Goal: Transaction & Acquisition: Purchase product/service

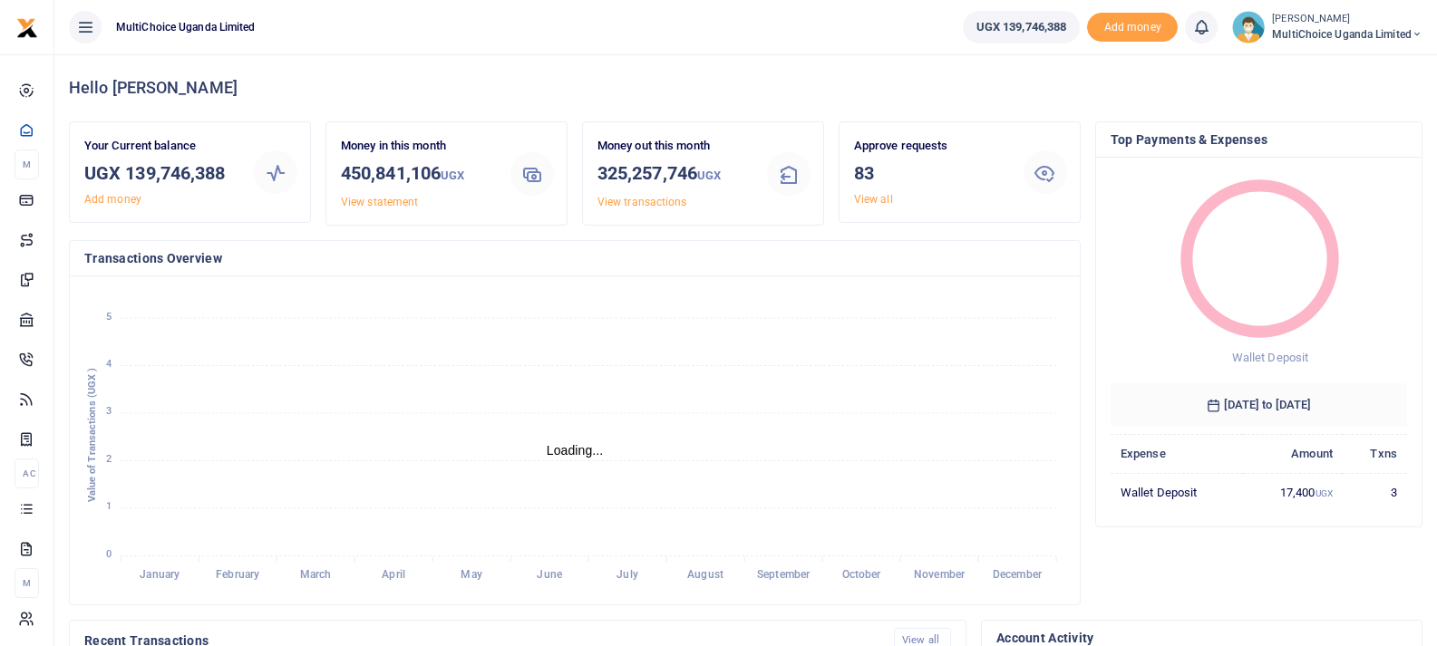
scroll to position [15, 15]
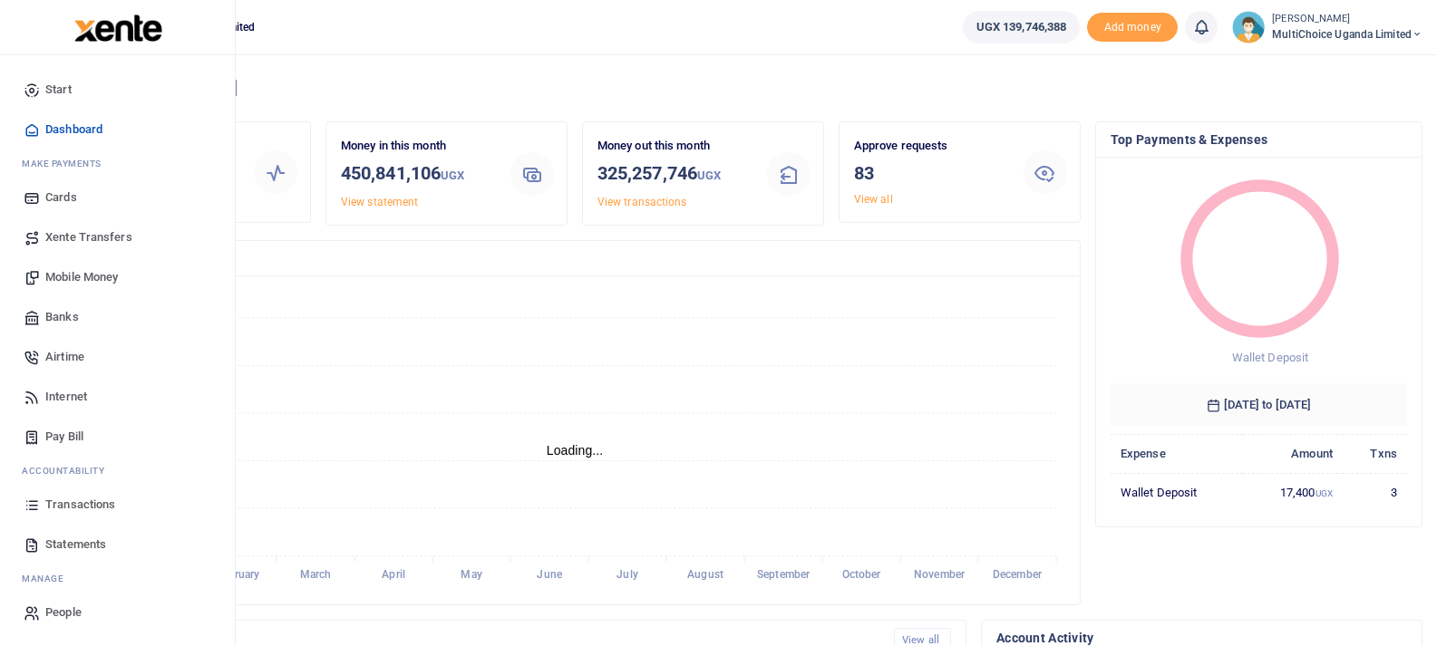
click at [63, 270] on span "Mobile Money" at bounding box center [81, 277] width 73 height 18
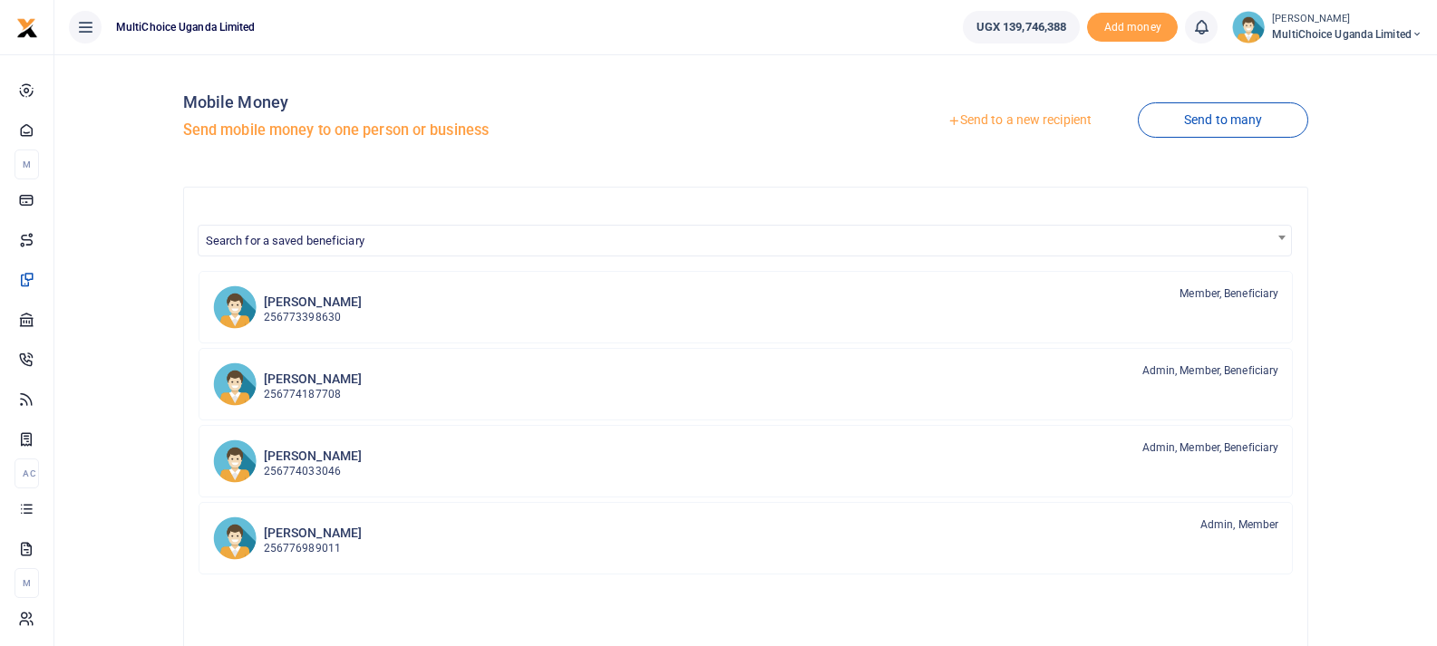
click at [1003, 124] on link "Send to a new recipient" at bounding box center [1019, 120] width 237 height 33
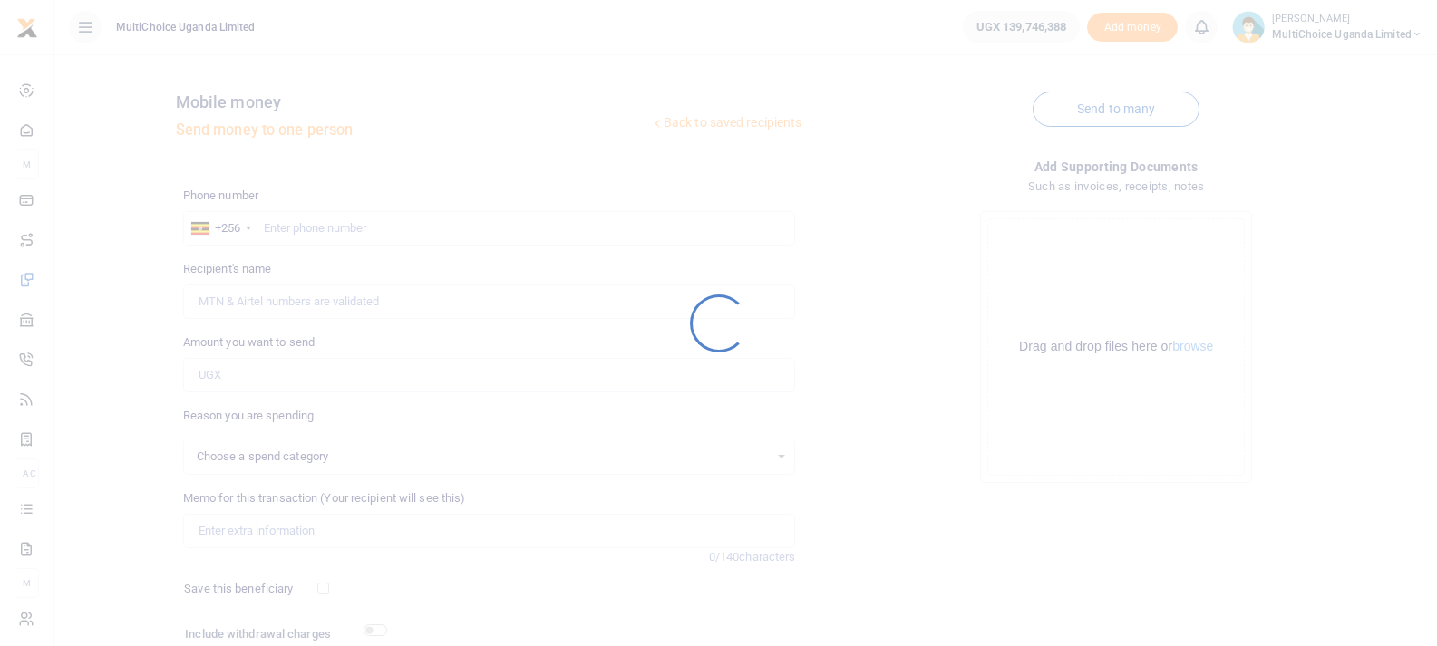
select select
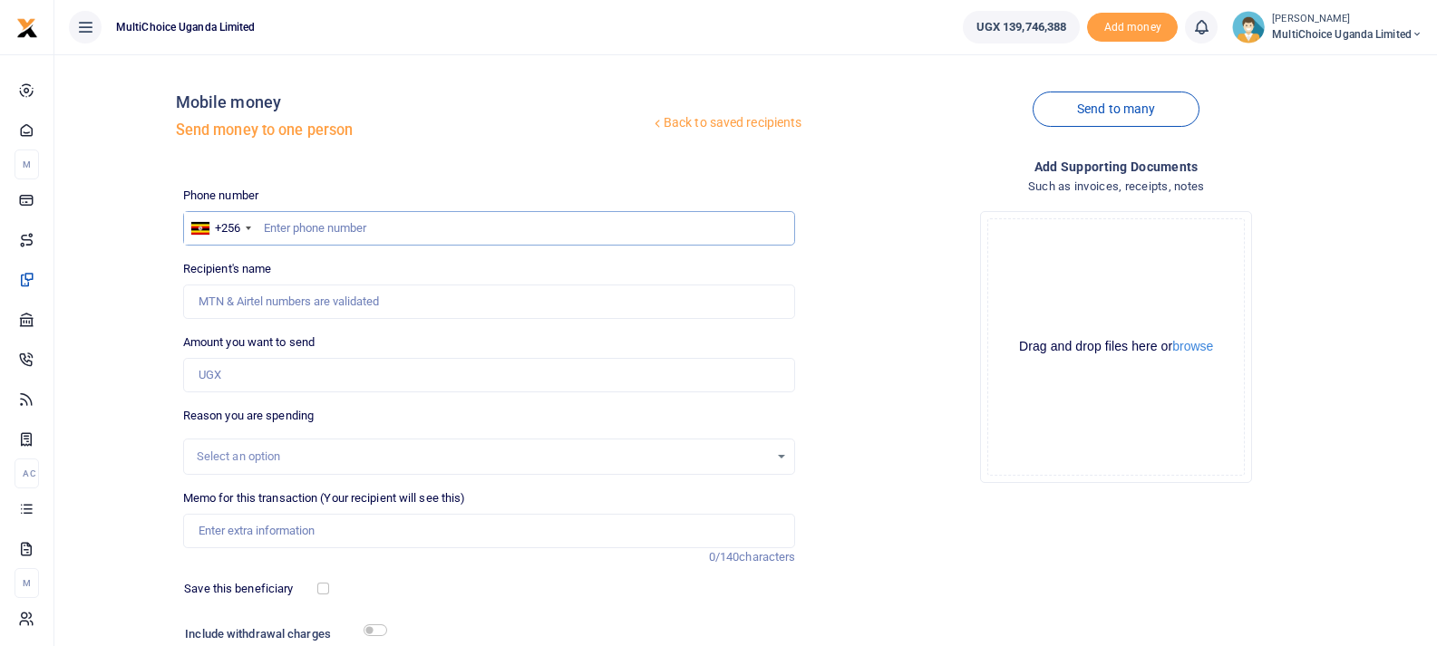
click at [435, 238] on input "text" at bounding box center [489, 228] width 613 height 34
type input "772441612"
type input "Mohammed Athiyo"
type input "772441612"
click at [375, 374] on input "Amount you want to send" at bounding box center [489, 375] width 613 height 34
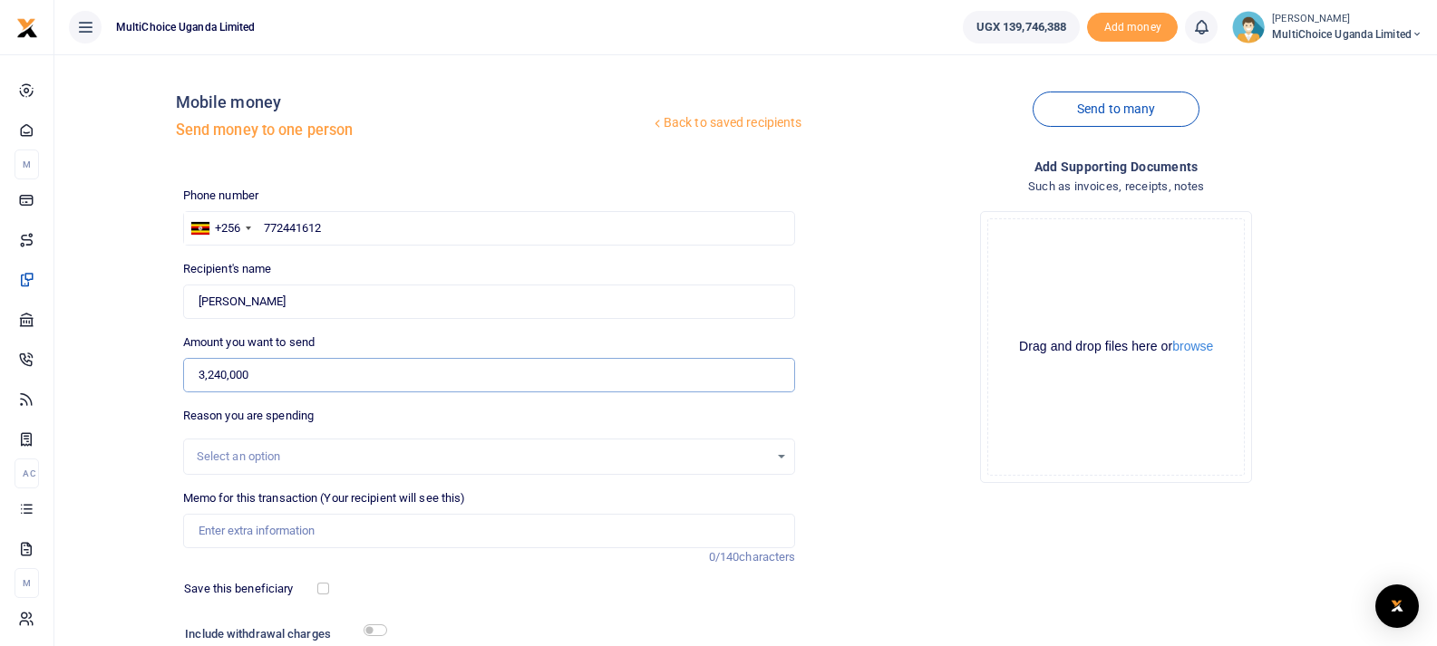
type input "3,240,000"
click at [306, 538] on input "Memo for this transaction (Your recipient will see this)" at bounding box center [489, 531] width 613 height 34
click at [309, 535] on input "Purchasing tires for three sales vans" at bounding box center [489, 531] width 613 height 34
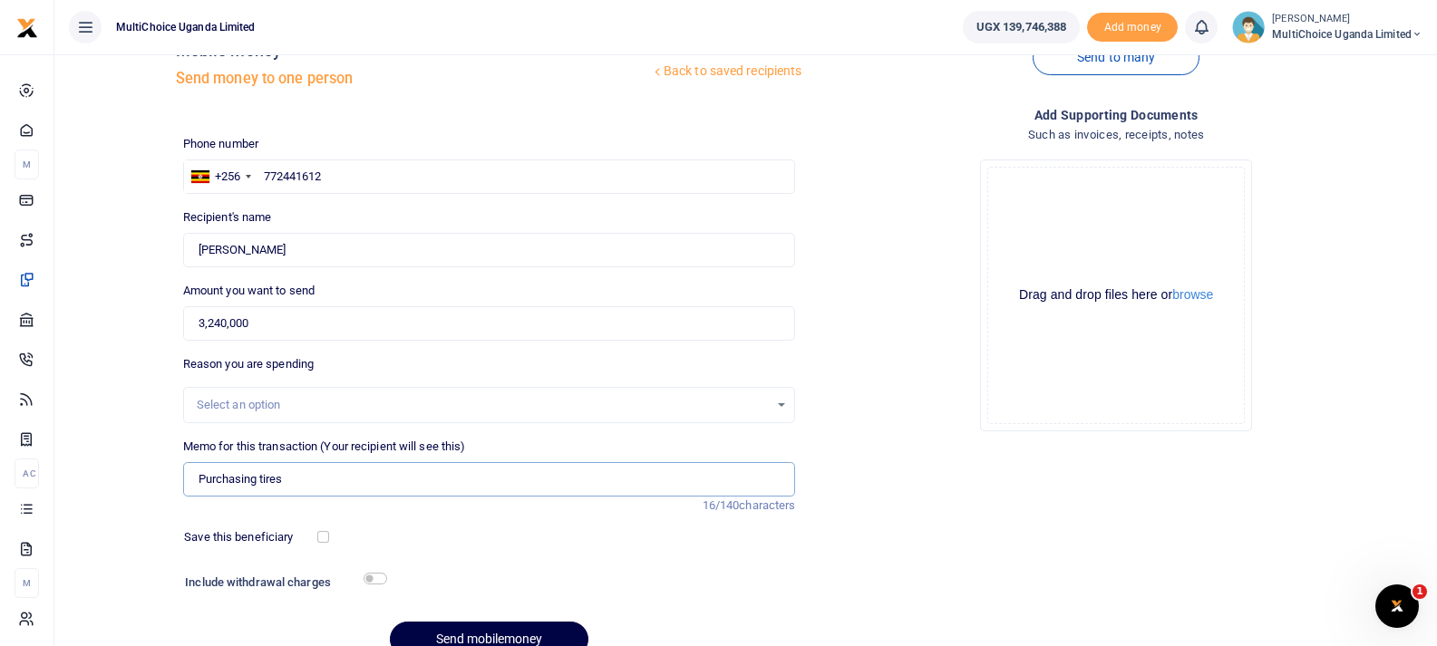
scroll to position [139, 0]
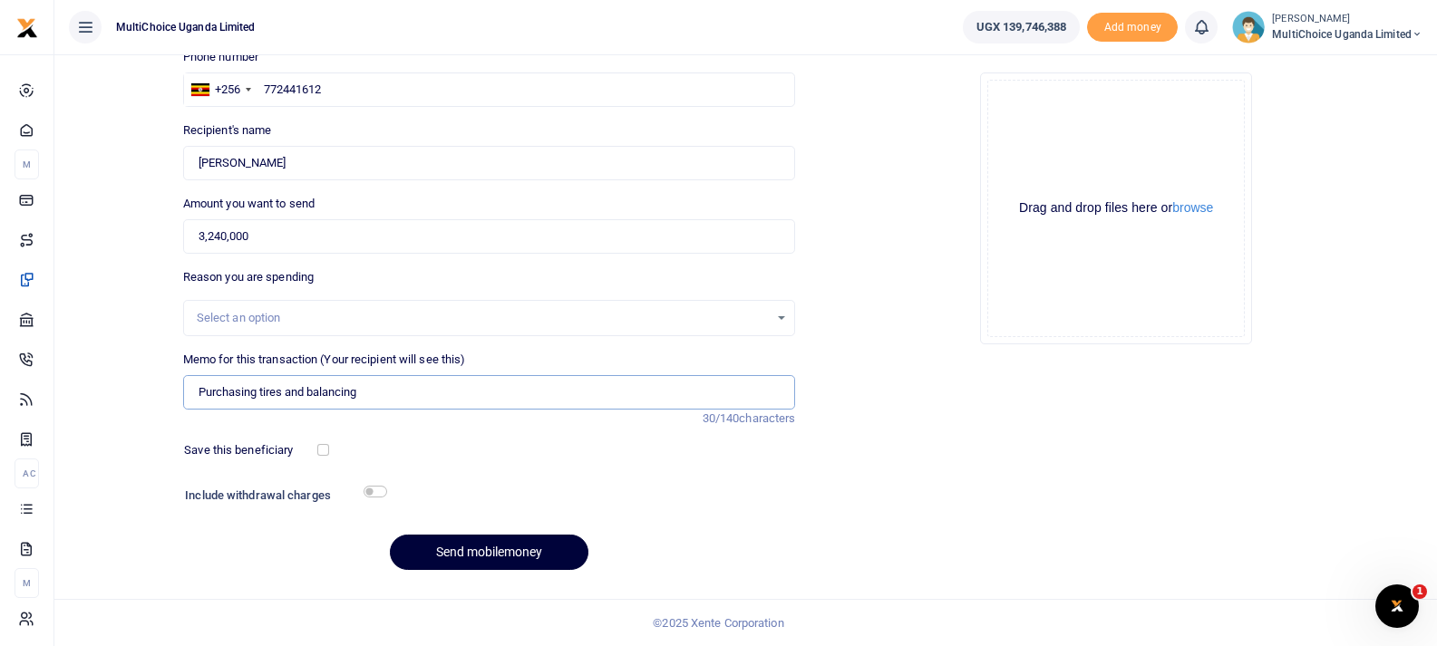
type input "Purchasing tires and balancing"
click at [517, 557] on button "Send mobilemoney" at bounding box center [489, 552] width 199 height 35
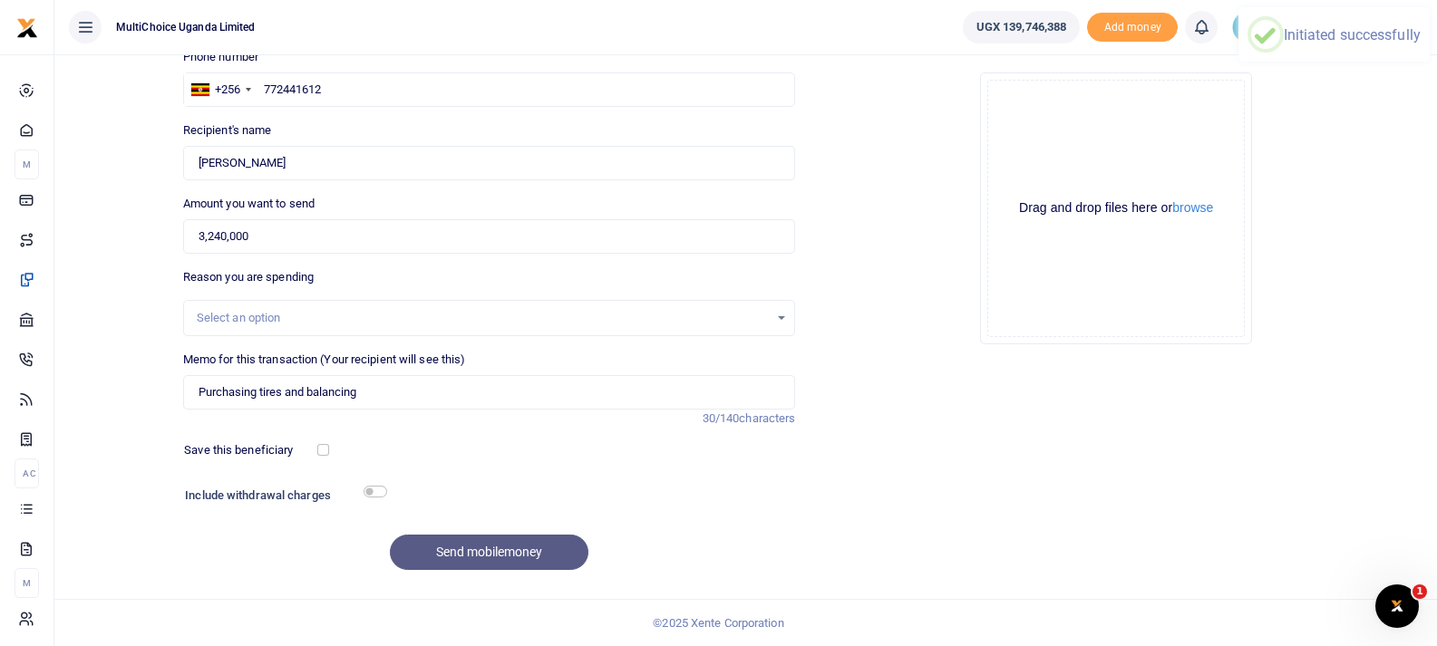
scroll to position [93, 0]
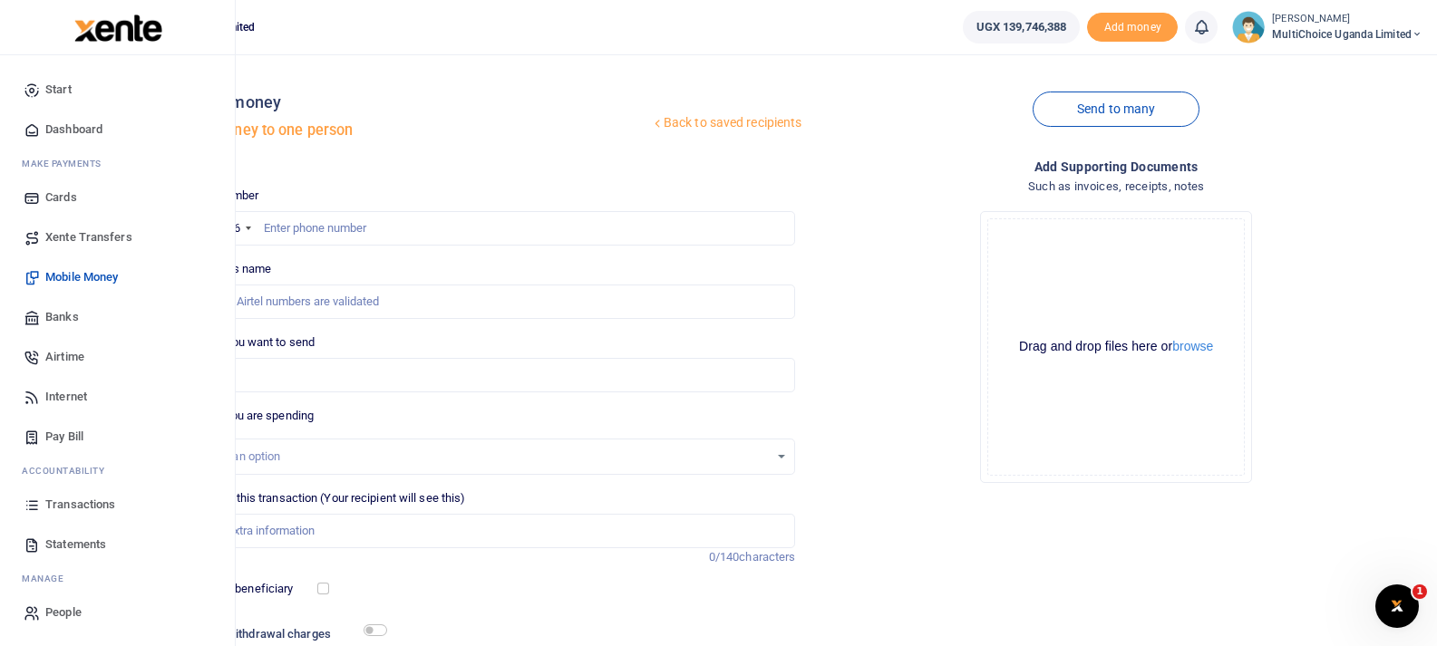
click at [61, 509] on span "Transactions" at bounding box center [80, 505] width 70 height 18
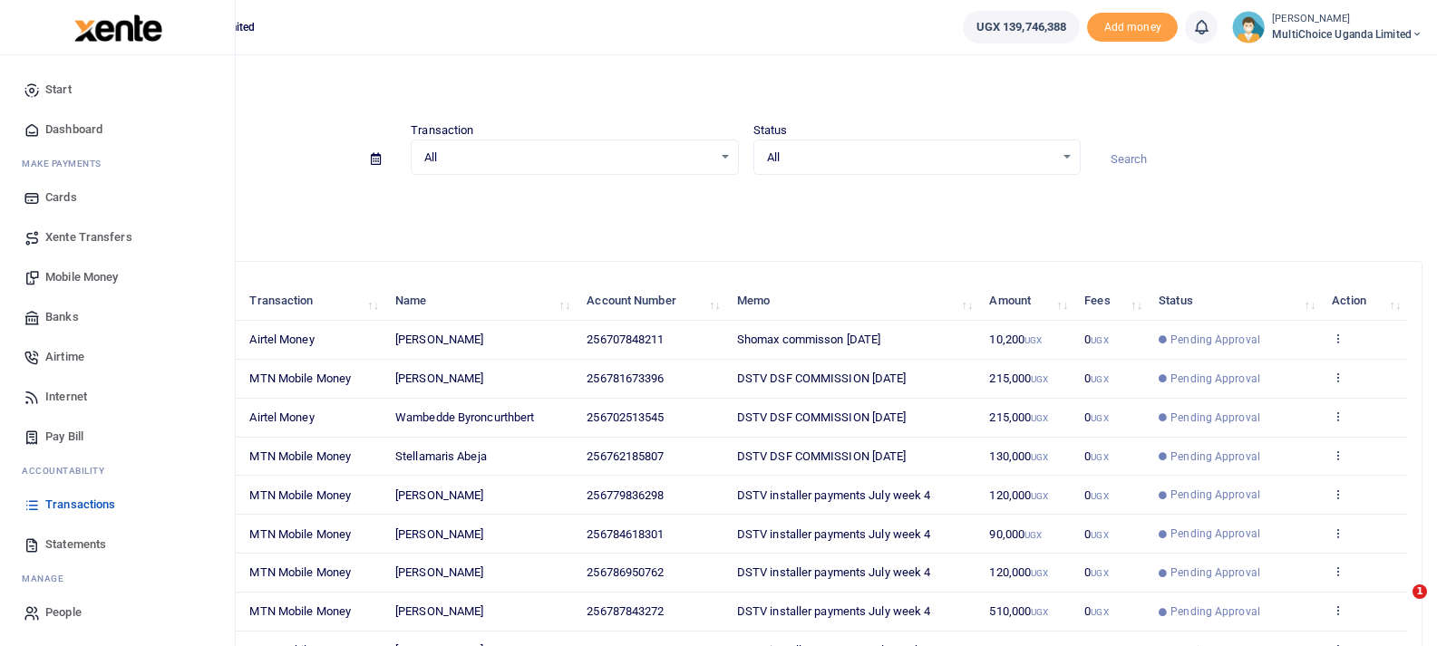
click at [27, 510] on icon at bounding box center [32, 505] width 16 height 16
click at [71, 264] on link "Mobile Money" at bounding box center [118, 277] width 206 height 40
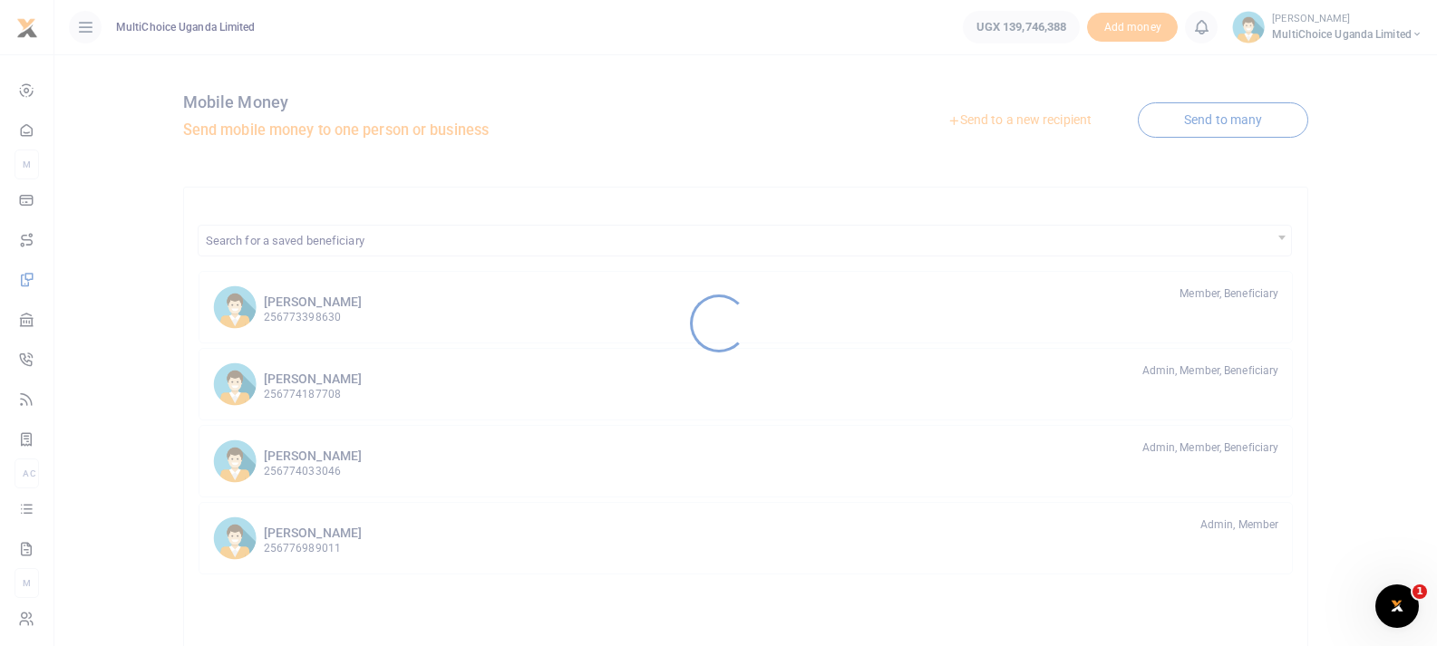
click at [32, 509] on div at bounding box center [718, 323] width 1437 height 646
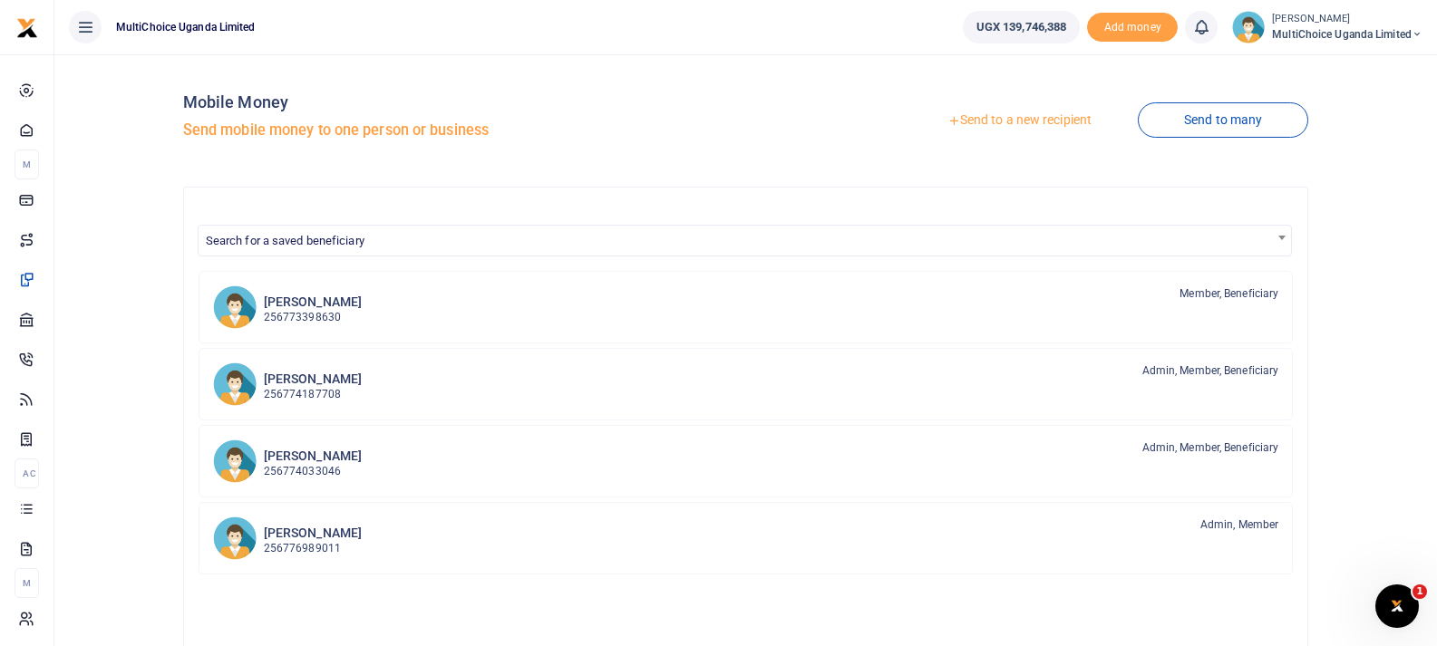
click at [33, 509] on div at bounding box center [718, 323] width 1437 height 646
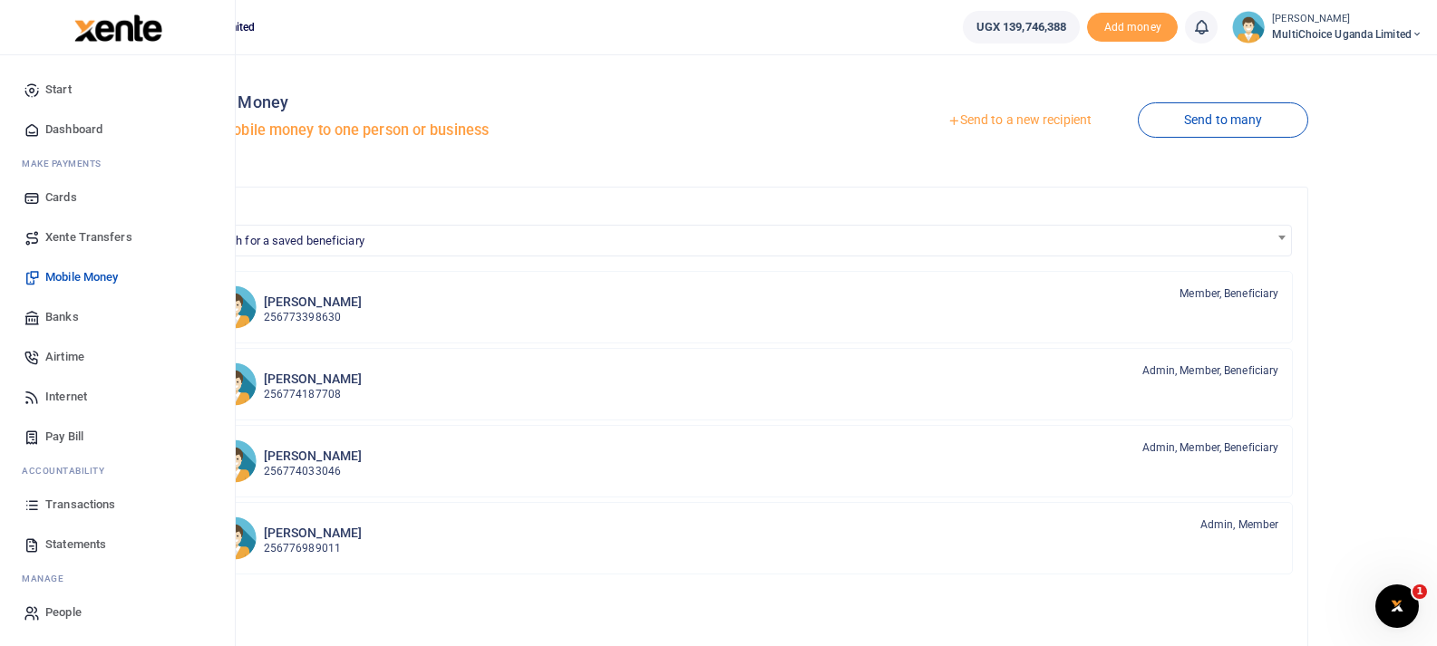
click at [34, 509] on icon at bounding box center [32, 505] width 16 height 16
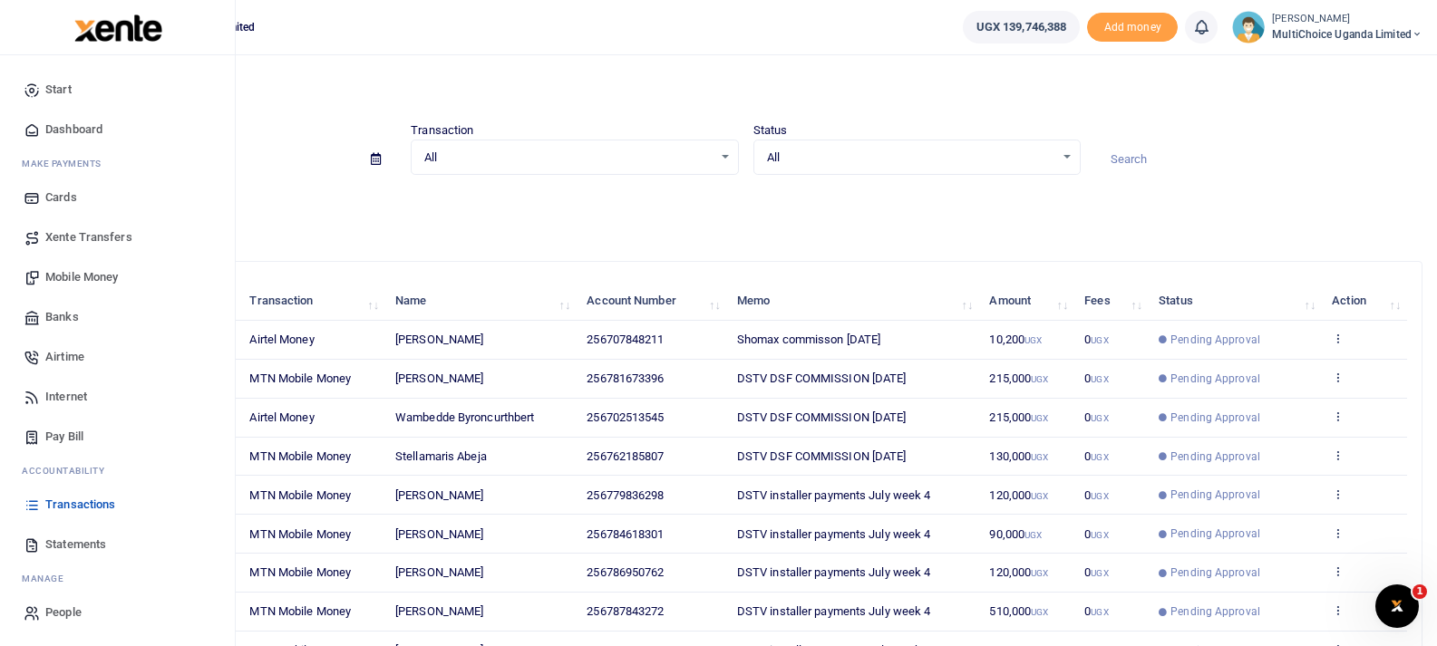
click at [56, 540] on span "Statements" at bounding box center [75, 545] width 61 height 18
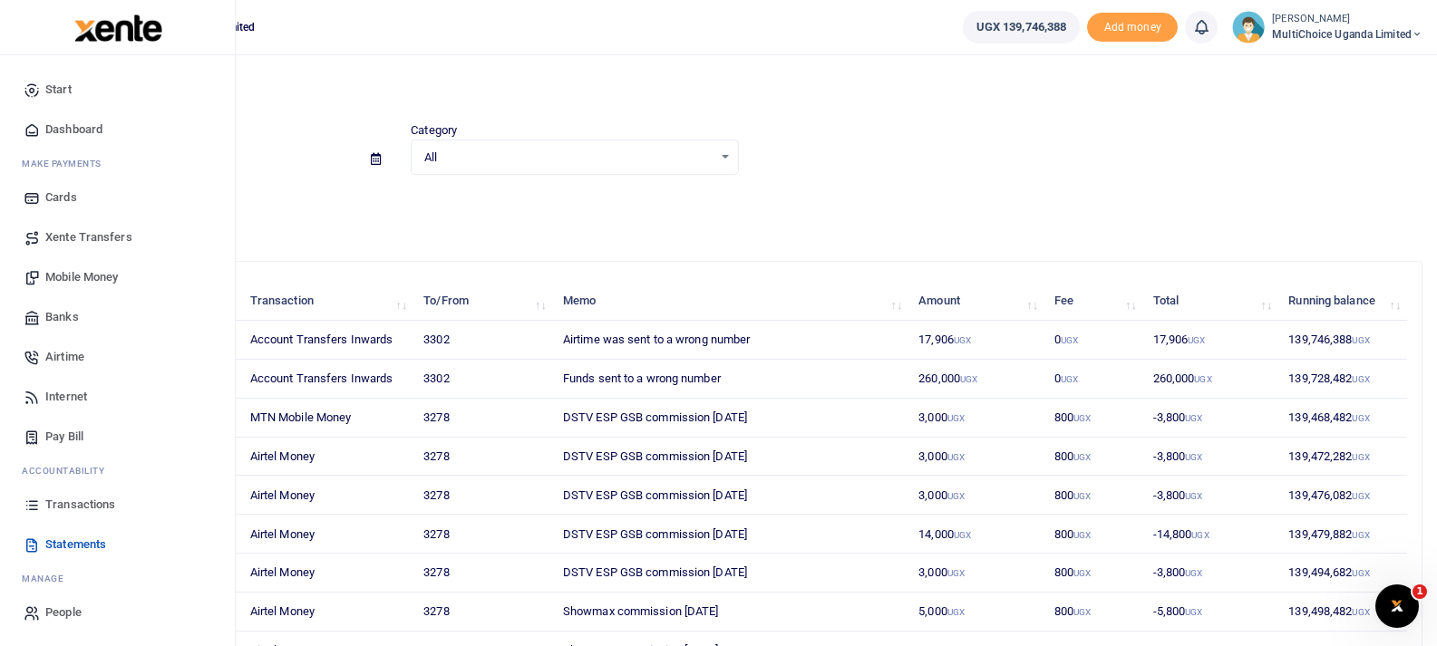
click at [79, 514] on link "Transactions" at bounding box center [118, 505] width 206 height 40
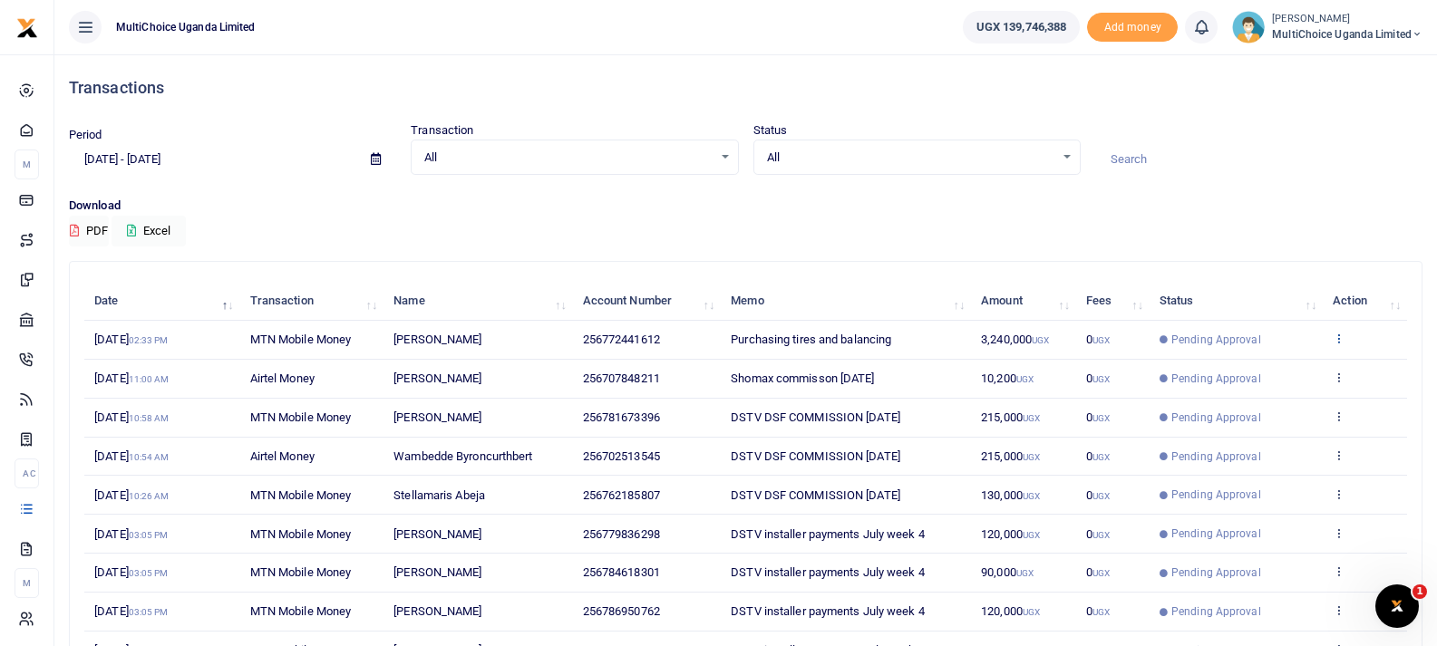
click at [1340, 337] on icon at bounding box center [1339, 338] width 12 height 13
click at [1311, 366] on link "View details" at bounding box center [1271, 368] width 143 height 25
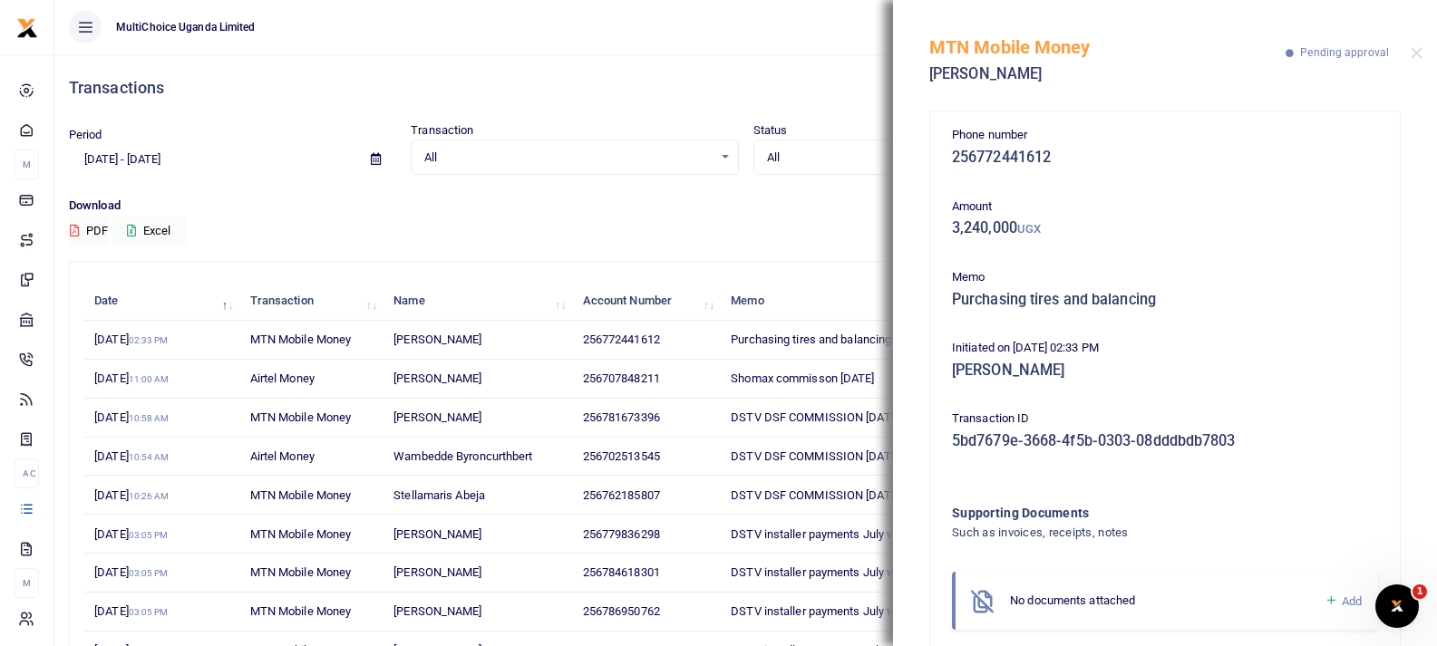
click at [1324, 604] on icon at bounding box center [1331, 601] width 14 height 16
click at [1324, 598] on icon at bounding box center [1331, 601] width 14 height 16
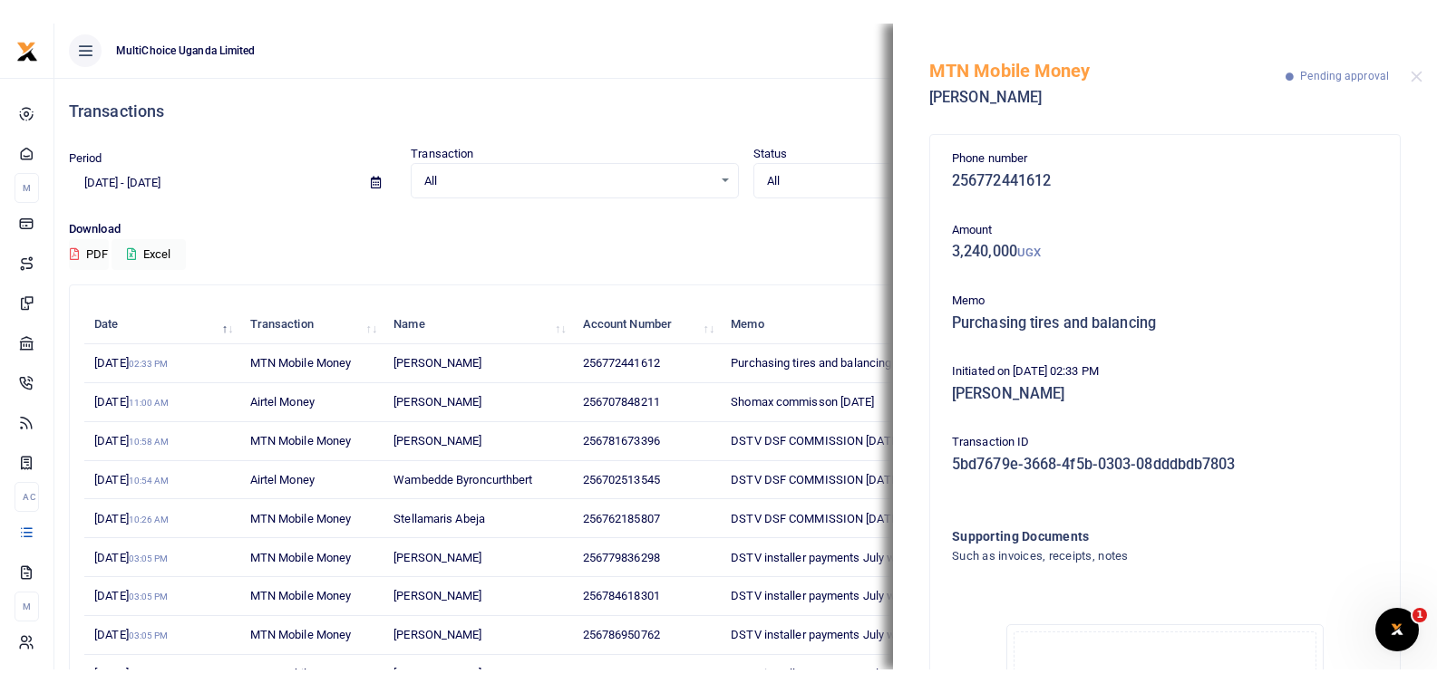
scroll to position [247, 0]
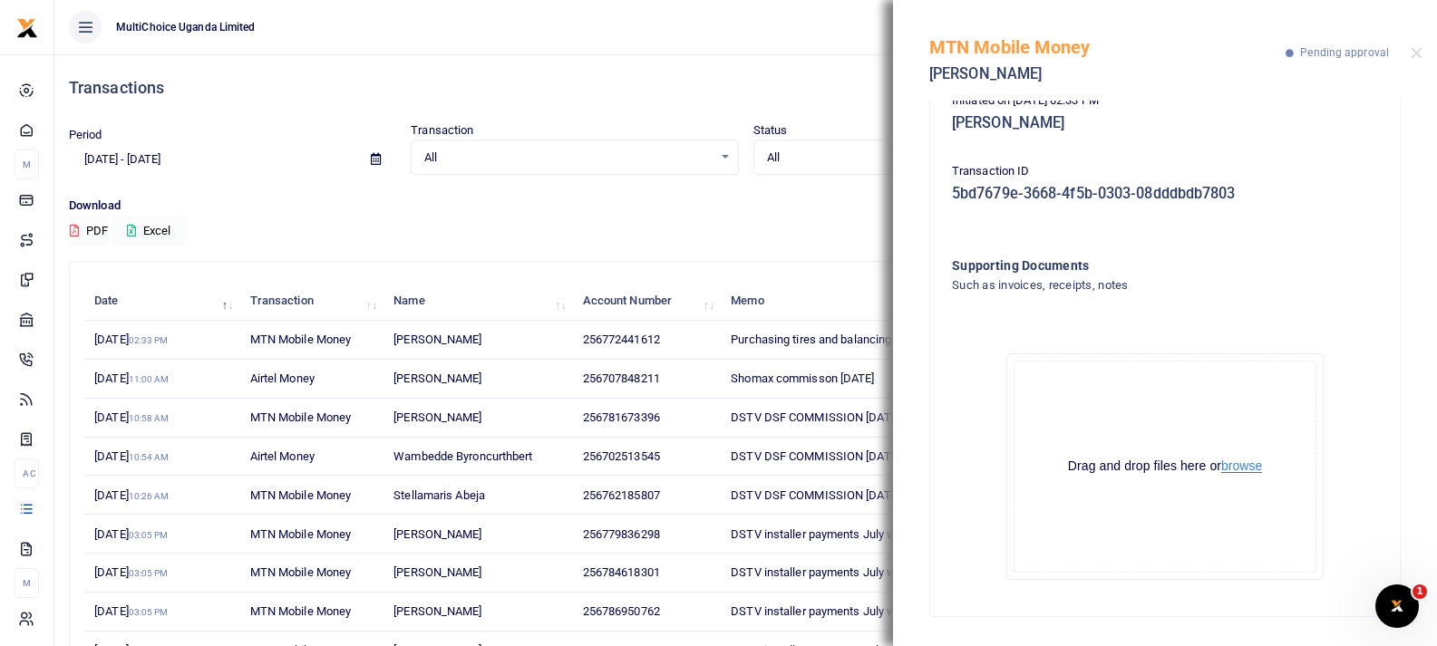
click at [1229, 469] on button "browse" at bounding box center [1241, 467] width 41 height 14
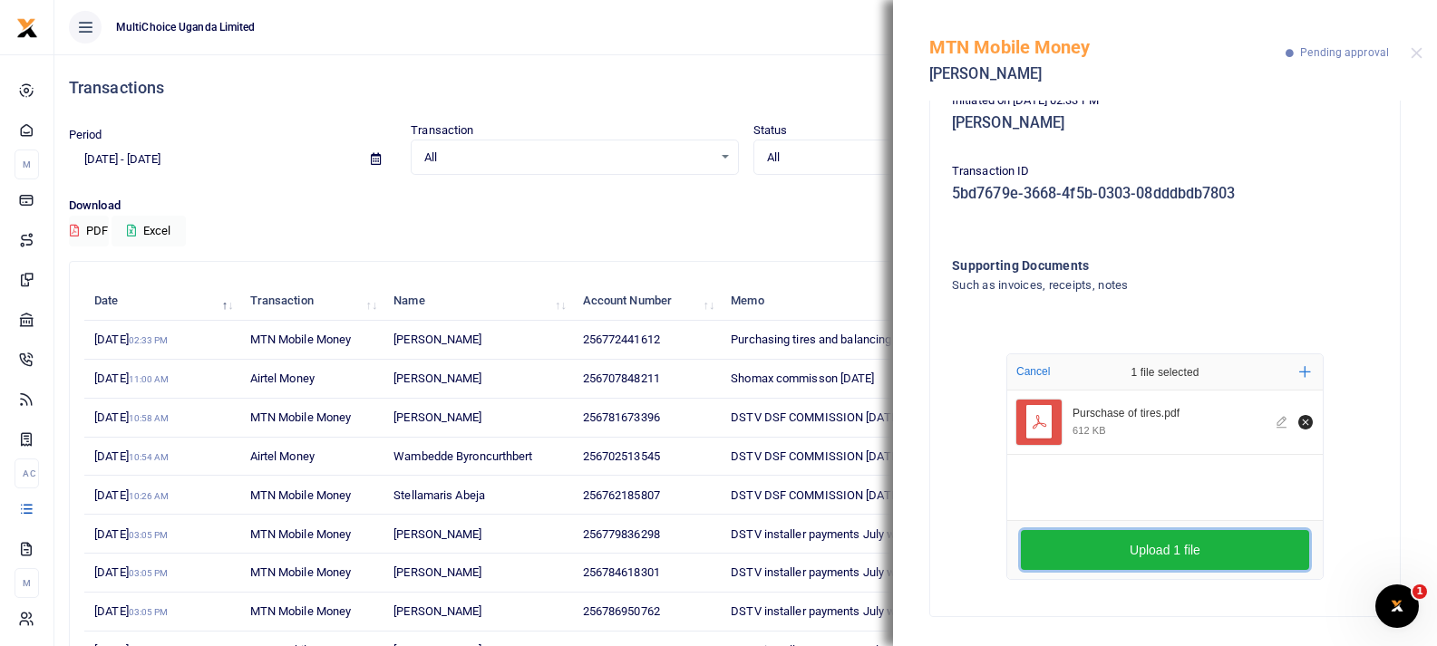
click at [1078, 565] on button "Upload 1 file" at bounding box center [1165, 550] width 288 height 40
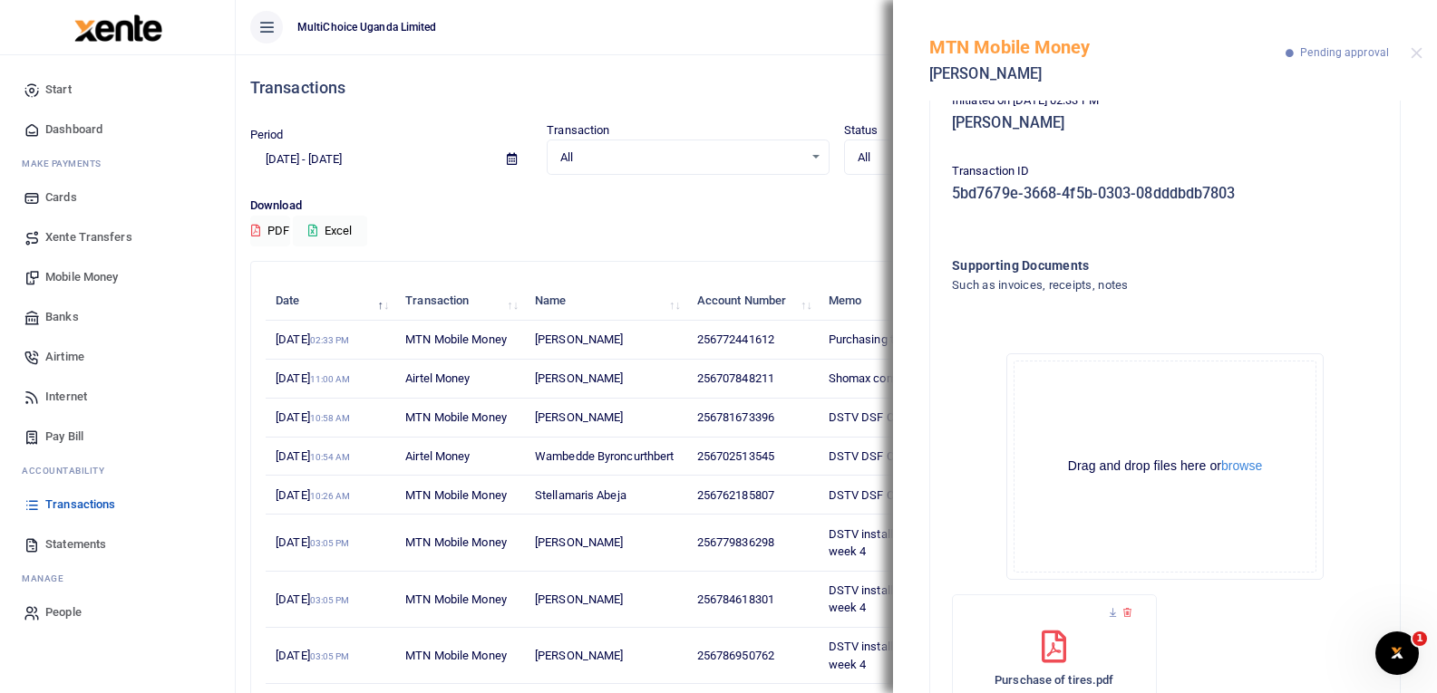
drag, startPoint x: 790, startPoint y: 51, endPoint x: 897, endPoint y: 5, distance: 116.5
click at [790, 51] on ul "MultiChoice Uganda Limited" at bounding box center [592, 27] width 713 height 54
